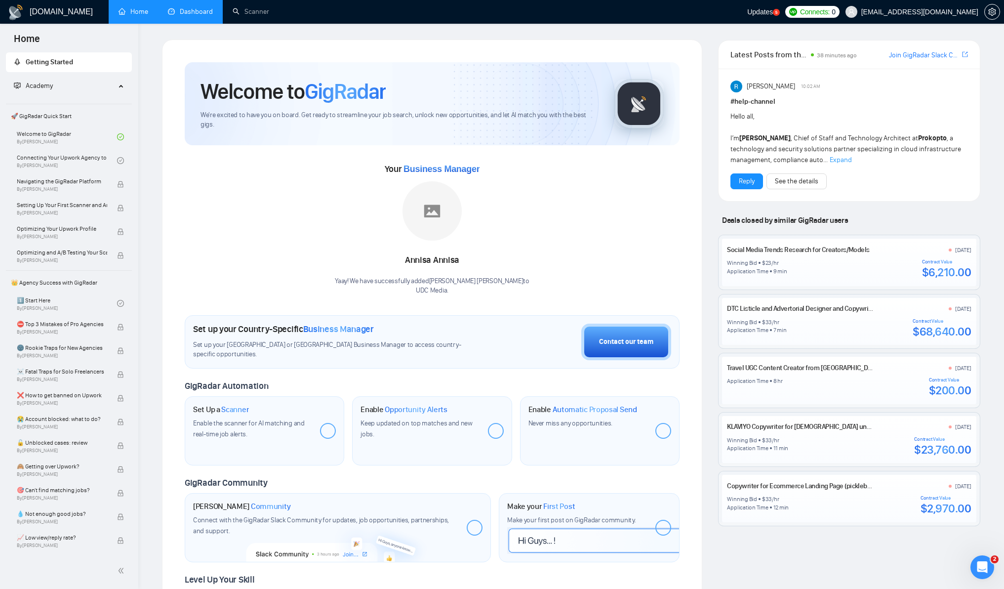
click at [188, 12] on link "Dashboard" at bounding box center [190, 11] width 45 height 8
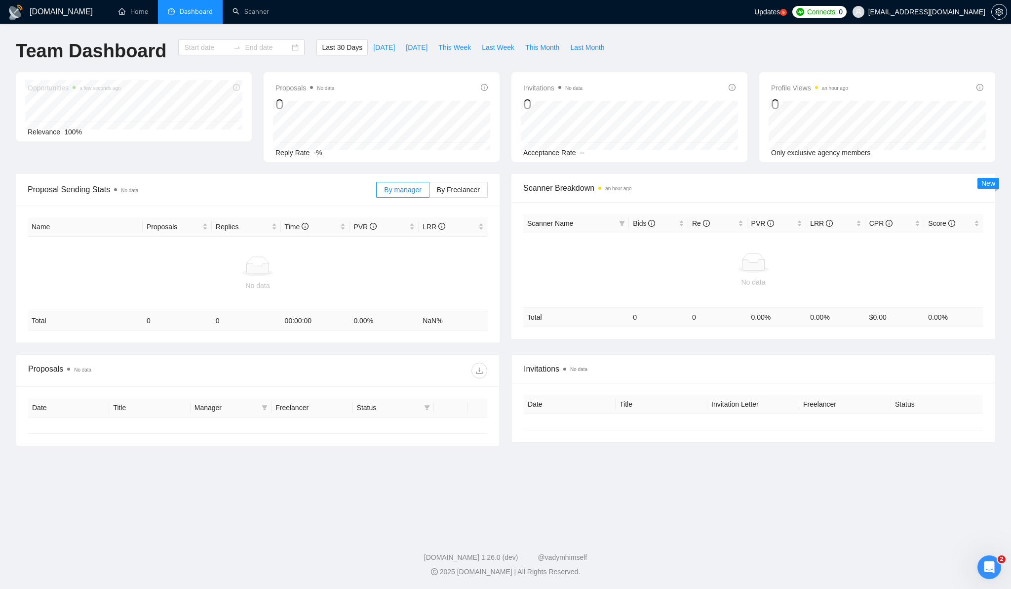
type input "[DATE]"
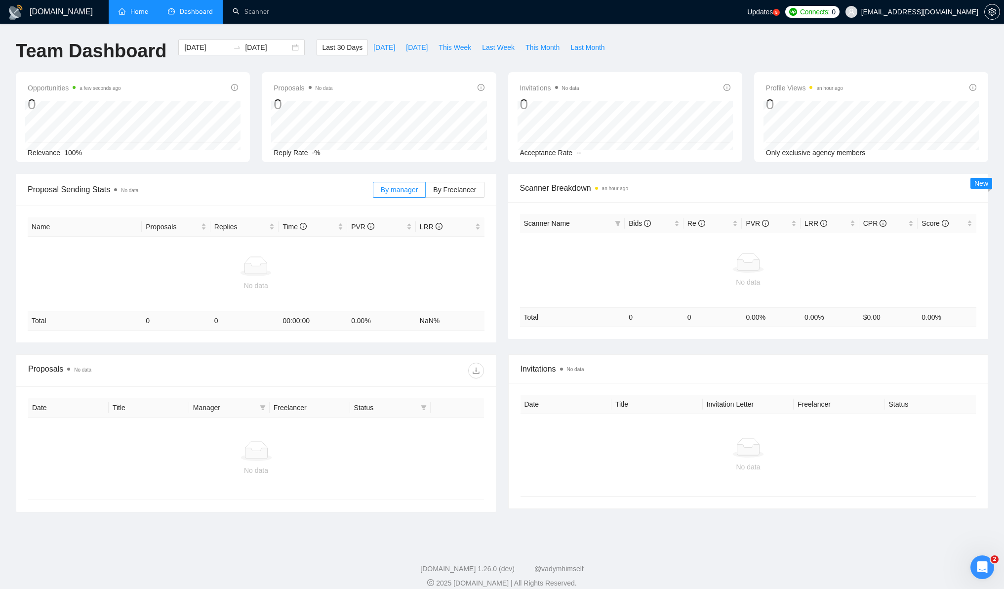
click at [127, 14] on link "Home" at bounding box center [133, 11] width 30 height 8
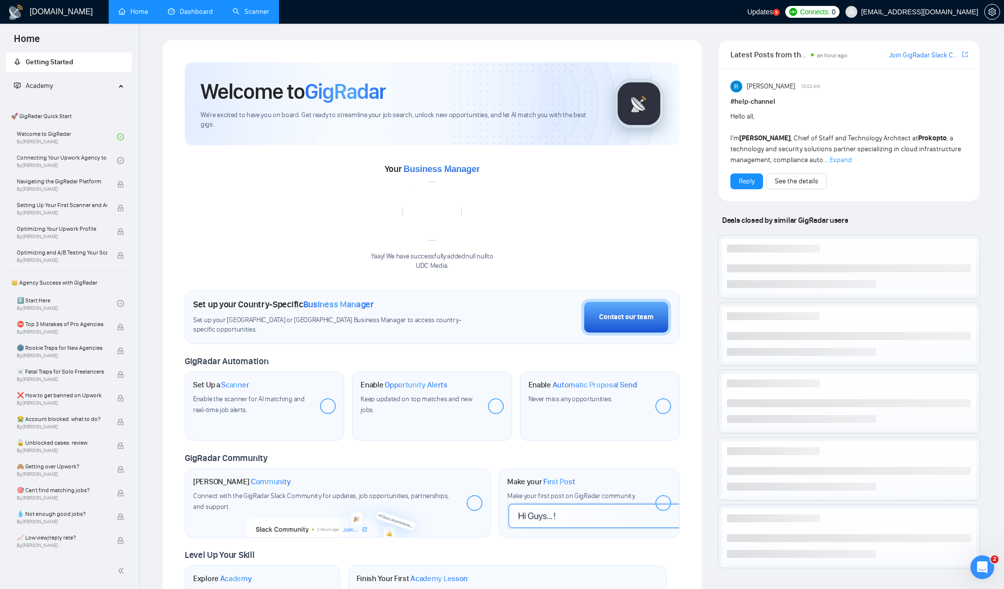
click at [258, 9] on link "Scanner" at bounding box center [251, 11] width 37 height 8
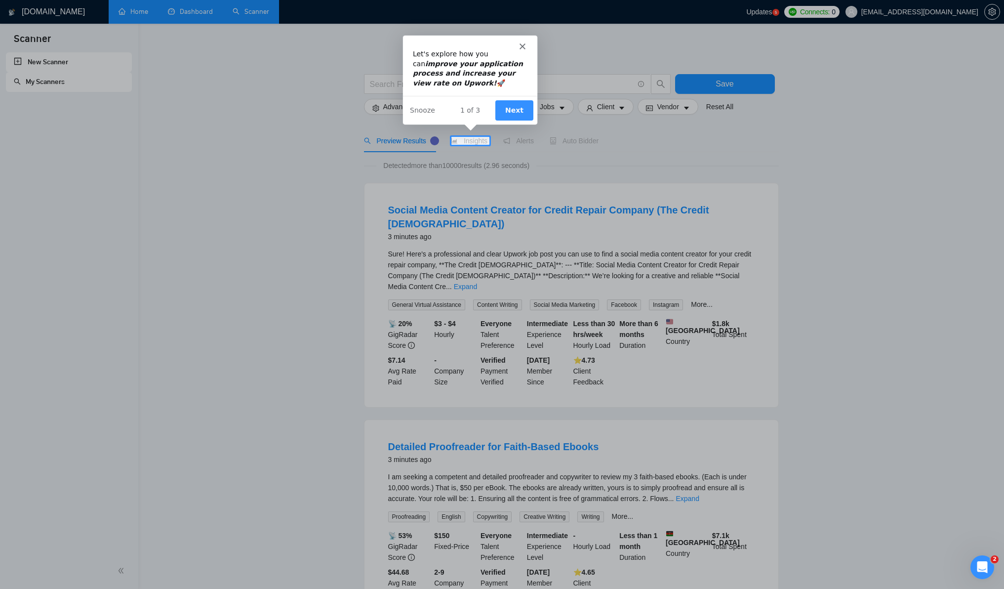
click at [522, 46] on polygon "Close" at bounding box center [522, 45] width 6 height 6
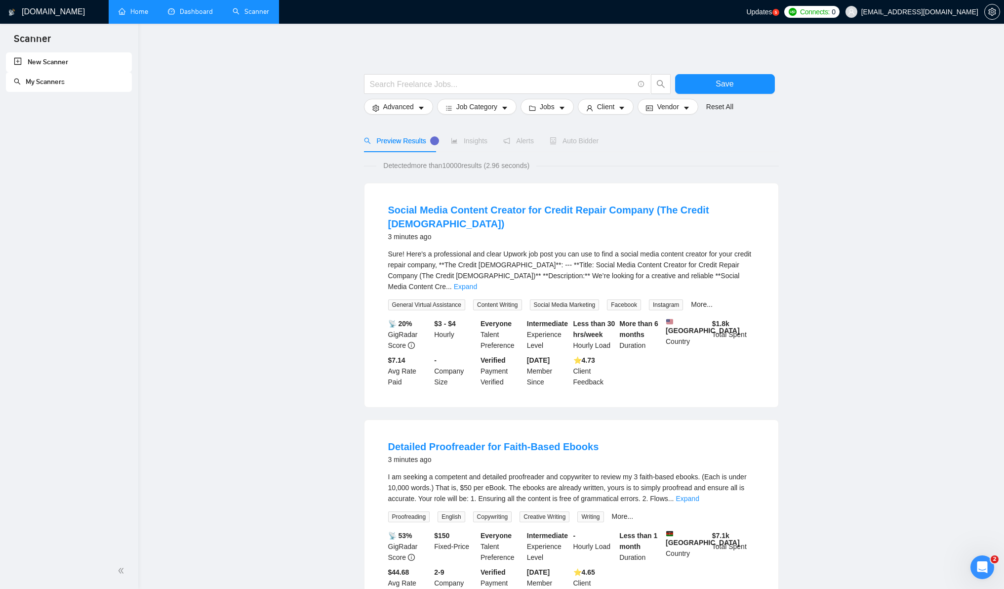
click at [54, 80] on link "My Scanners" at bounding box center [39, 82] width 51 height 8
